Goal: Transaction & Acquisition: Download file/media

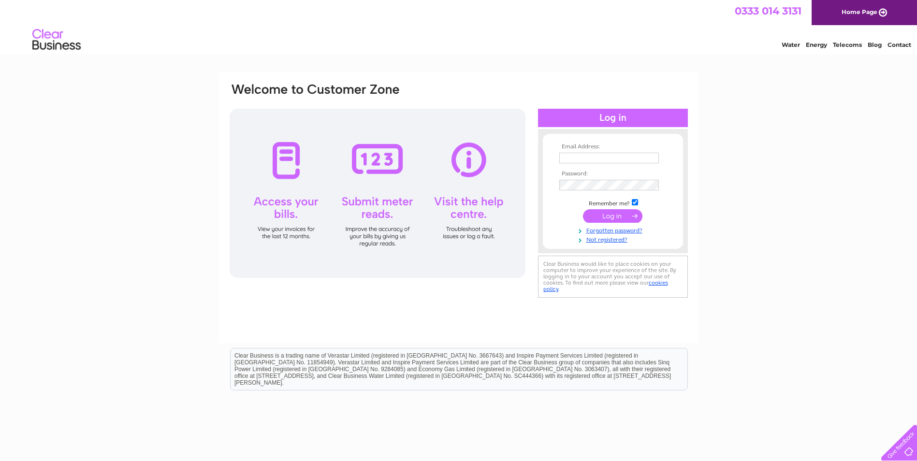
type input "[PERSON_NAME][EMAIL_ADDRESS][DOMAIN_NAME]"
click at [608, 216] on input "submit" at bounding box center [612, 216] width 59 height 14
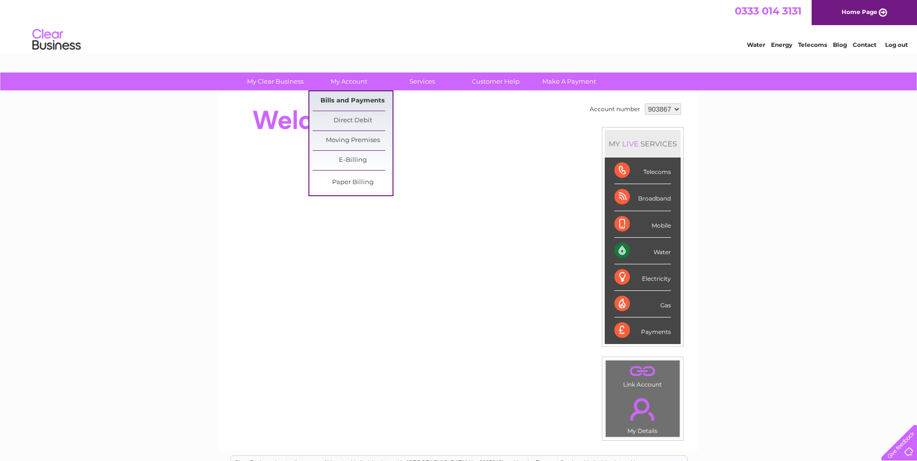
click at [356, 103] on link "Bills and Payments" at bounding box center [353, 100] width 80 height 19
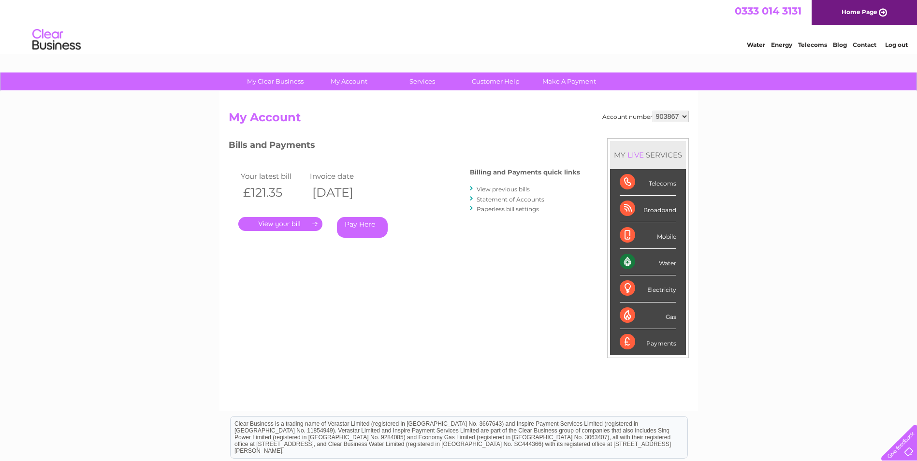
click at [283, 221] on link "." at bounding box center [280, 224] width 84 height 14
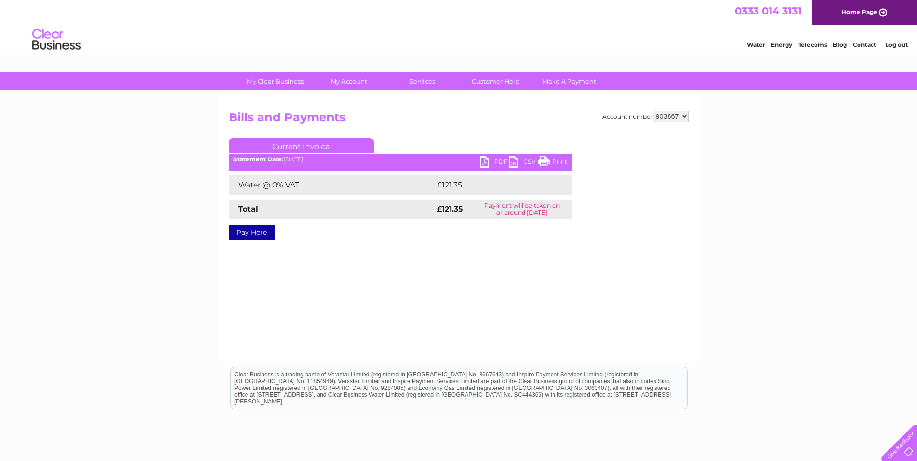
click at [485, 162] on link "PDF" at bounding box center [494, 163] width 29 height 14
